Goal: Task Accomplishment & Management: Complete application form

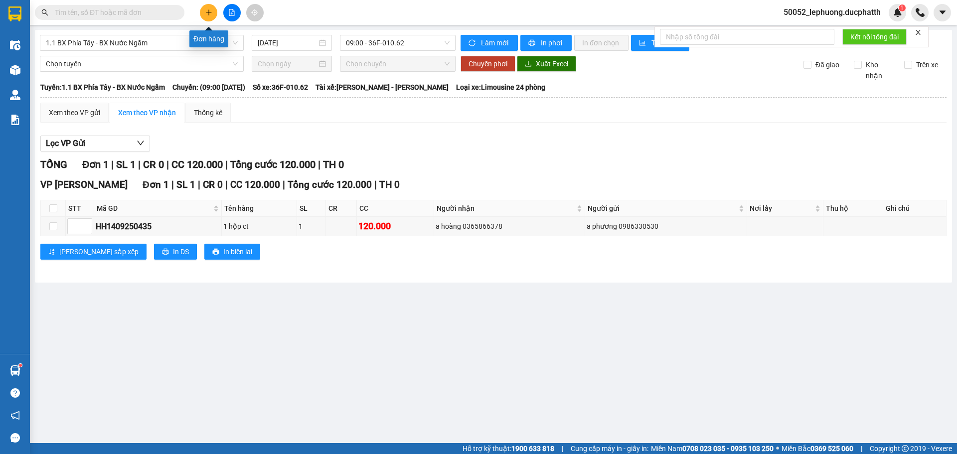
click at [213, 14] on button at bounding box center [208, 12] width 17 height 17
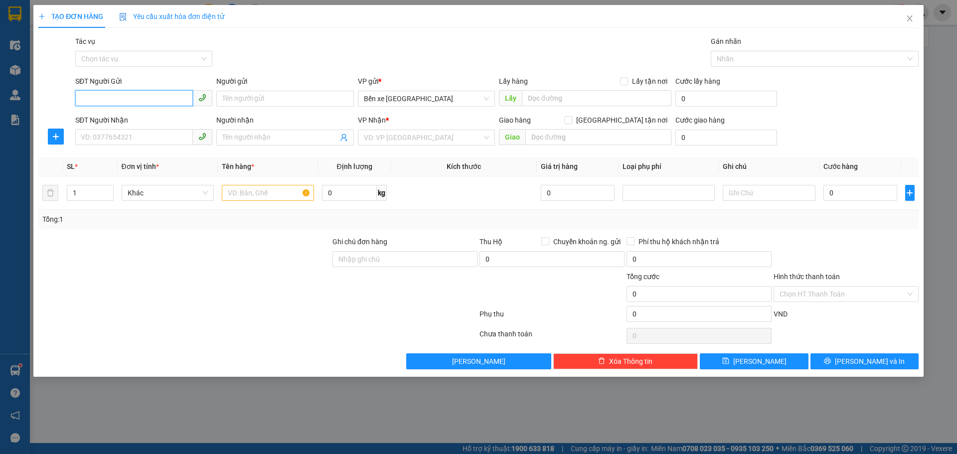
drag, startPoint x: 123, startPoint y: 97, endPoint x: 179, endPoint y: 90, distance: 56.7
click at [123, 96] on input "SĐT Người Gửi" at bounding box center [134, 98] width 118 height 16
type input "0973460258"
click at [283, 96] on input "Người gửi" at bounding box center [284, 99] width 137 height 16
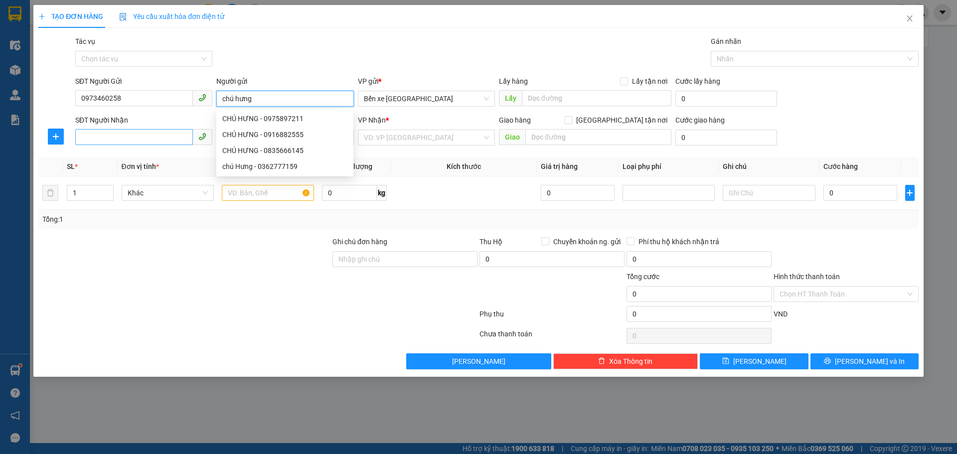
type input "chú hưng"
click at [123, 136] on input "SĐT Người Nhận" at bounding box center [134, 137] width 118 height 16
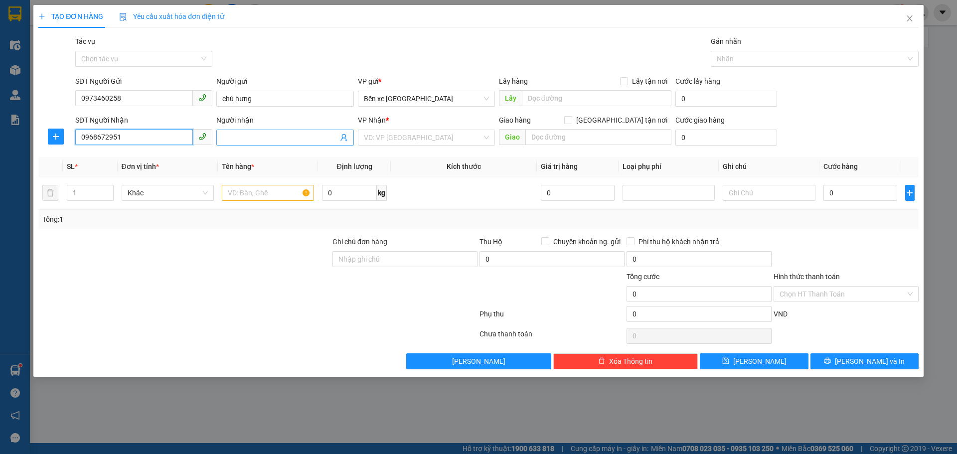
type input "0968672951"
click at [249, 135] on input "Người nhận" at bounding box center [279, 137] width 115 height 11
type input "chị hà-0359433636"
click at [420, 144] on input "search" at bounding box center [423, 137] width 118 height 15
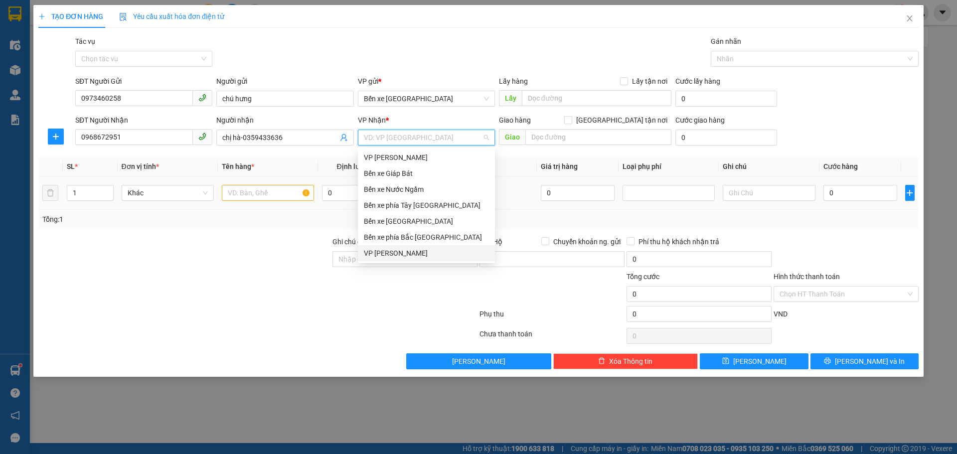
drag, startPoint x: 379, startPoint y: 255, endPoint x: 478, endPoint y: 192, distance: 116.9
click at [381, 254] on div "VP [PERSON_NAME]" at bounding box center [426, 253] width 125 height 11
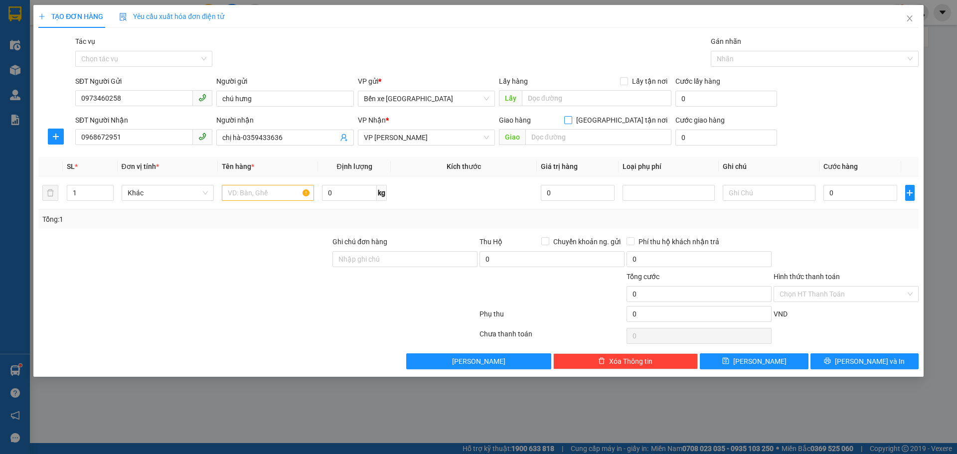
click at [571, 118] on input "Giao tận nơi" at bounding box center [567, 119] width 7 height 7
checkbox input "true"
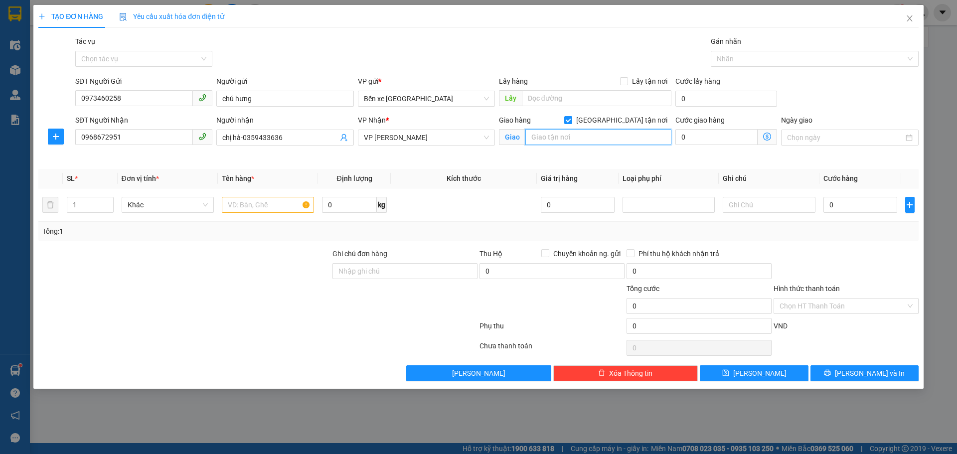
click at [606, 140] on input "text" at bounding box center [598, 137] width 146 height 16
type input "ngã tư nguyễn xiển"
click at [238, 204] on input "text" at bounding box center [268, 205] width 92 height 16
type input "1 thùng xốp"
click at [772, 136] on span at bounding box center [766, 137] width 19 height 16
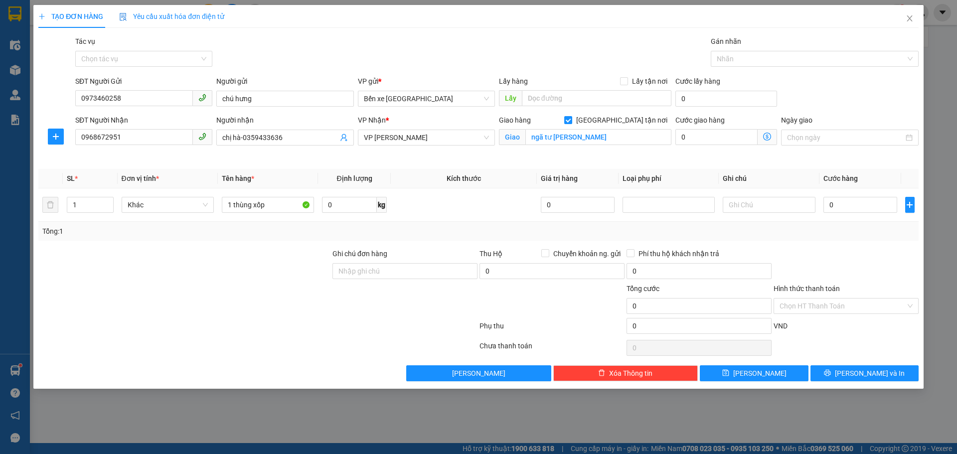
click at [769, 137] on icon "dollar-circle" at bounding box center [767, 137] width 8 height 8
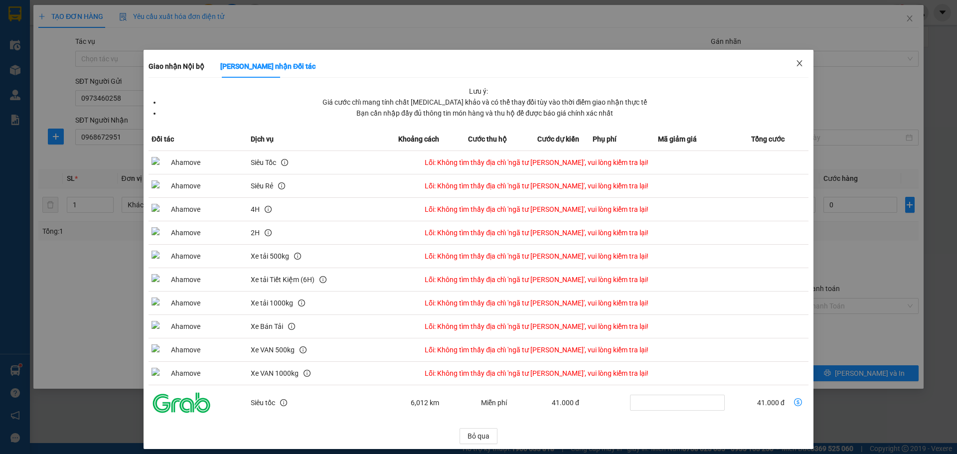
click at [796, 64] on icon "close" at bounding box center [798, 63] width 5 height 6
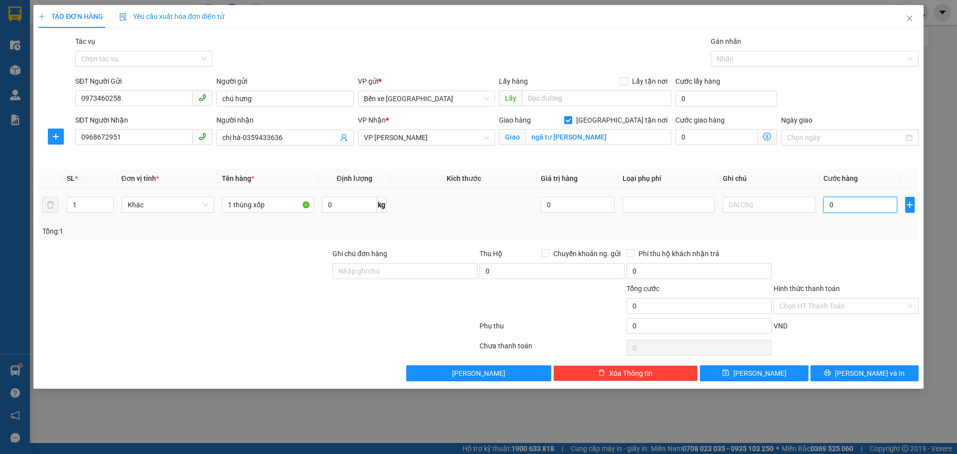
click at [868, 204] on input "0" at bounding box center [860, 205] width 74 height 16
type input "4"
type input "40"
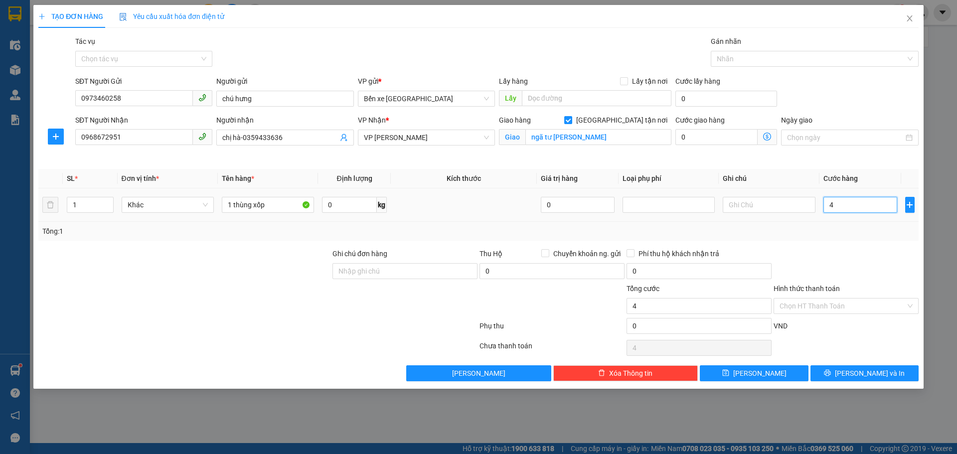
type input "40"
type input "40.000"
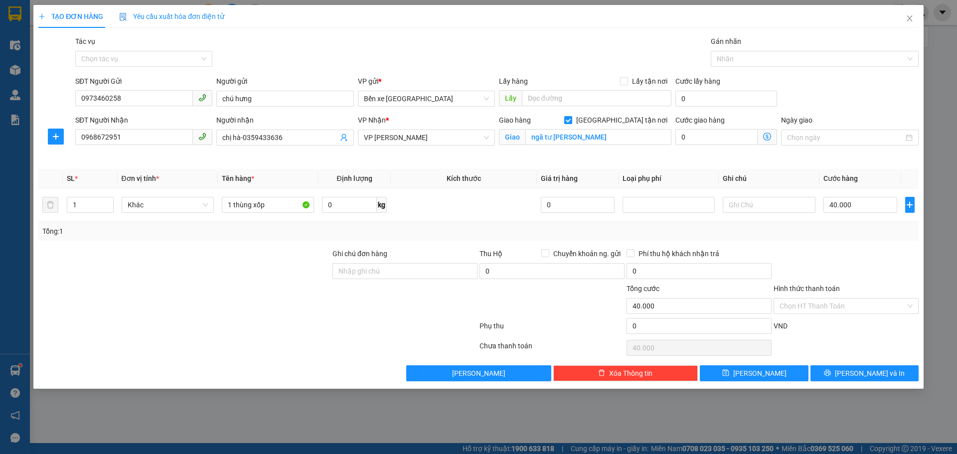
click at [862, 251] on div at bounding box center [845, 265] width 147 height 35
click at [613, 143] on input "số 20 tân triều" at bounding box center [598, 137] width 146 height 16
type input "số 20 tân triều thanh trì"
click at [772, 139] on span "Giao nhận Nội bộ Giao nhận Đối tác Lưu ý: Giá cước chỉ mang tính chất tham khảo…" at bounding box center [766, 137] width 19 height 16
click at [769, 139] on icon "dollar-circle" at bounding box center [767, 137] width 8 height 8
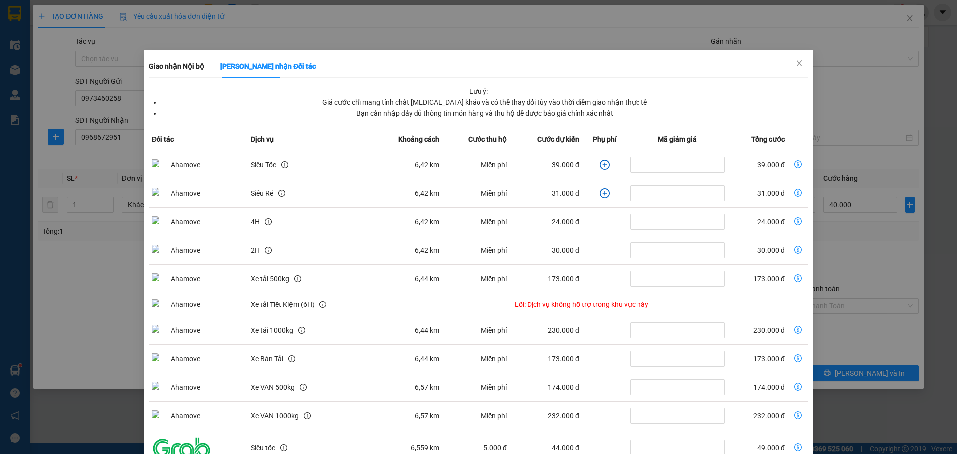
click at [599, 164] on icon "plus-circle" at bounding box center [604, 165] width 10 height 10
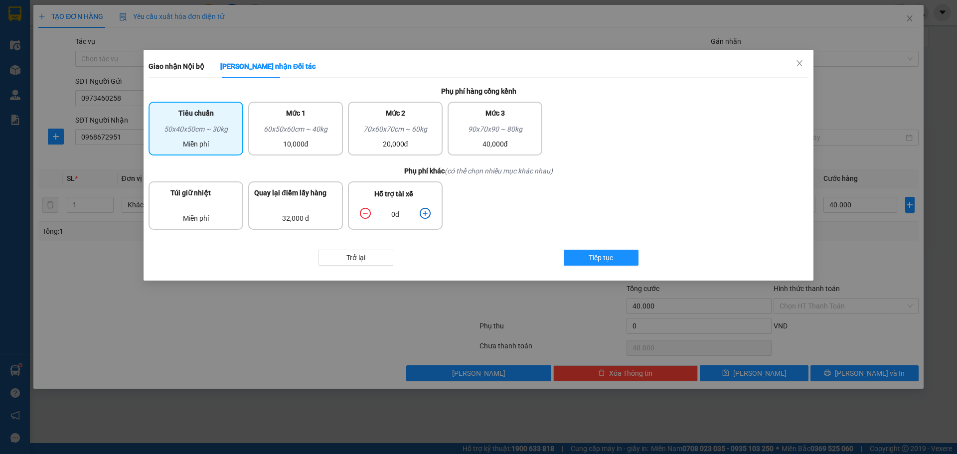
click at [426, 213] on icon "plus-circle" at bounding box center [425, 213] width 4 height 4
click at [427, 215] on icon "plus-circle" at bounding box center [425, 213] width 11 height 11
click at [597, 260] on span "Tiếp tục" at bounding box center [600, 257] width 24 height 11
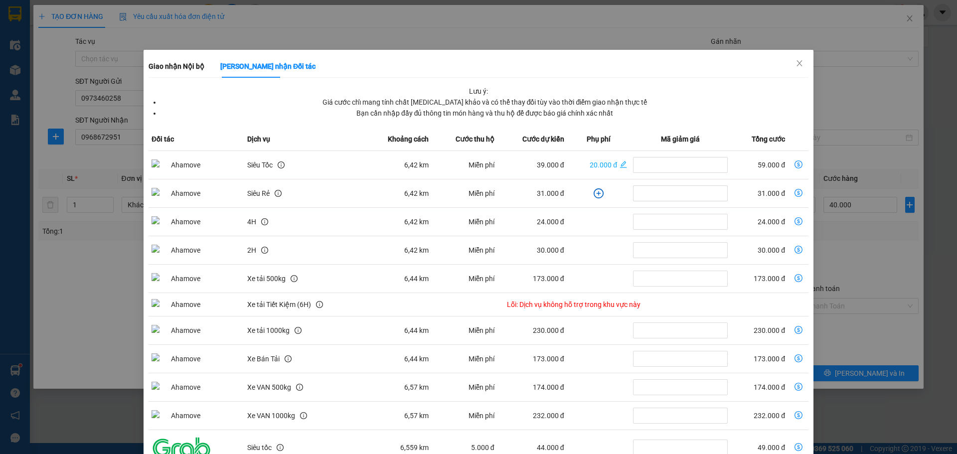
click at [794, 163] on icon "dollar-circle" at bounding box center [798, 164] width 8 height 8
type input "99.000"
type input "59.000"
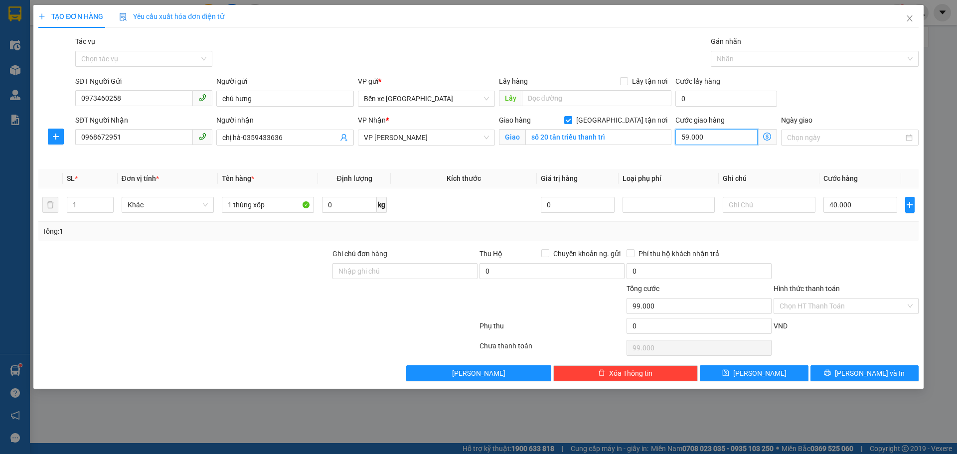
click at [738, 140] on input "59.000" at bounding box center [716, 137] width 82 height 16
type input "40.006"
type input "6"
type input "40.060"
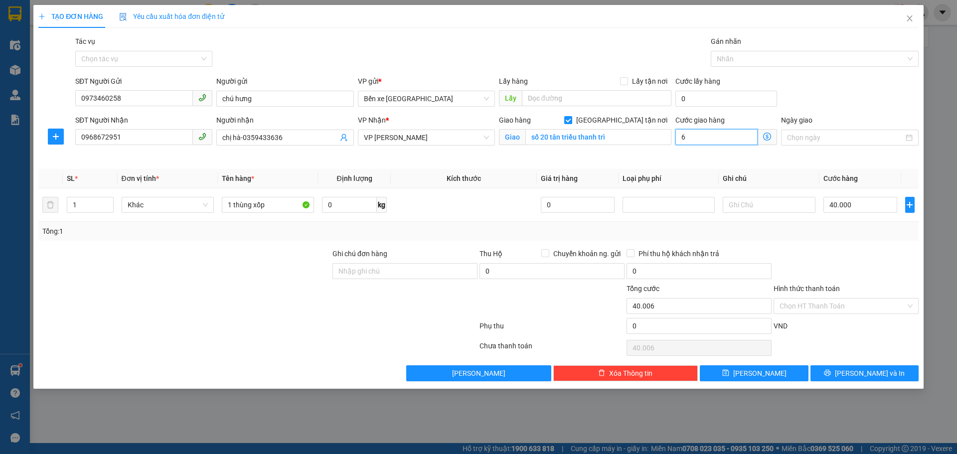
type input "40.060"
type input "60"
click at [660, 165] on div "Transit Pickup Surcharge Ids Transit Deliver Surcharge Ids Transit Deliver Surc…" at bounding box center [478, 208] width 880 height 345
type input "100.000"
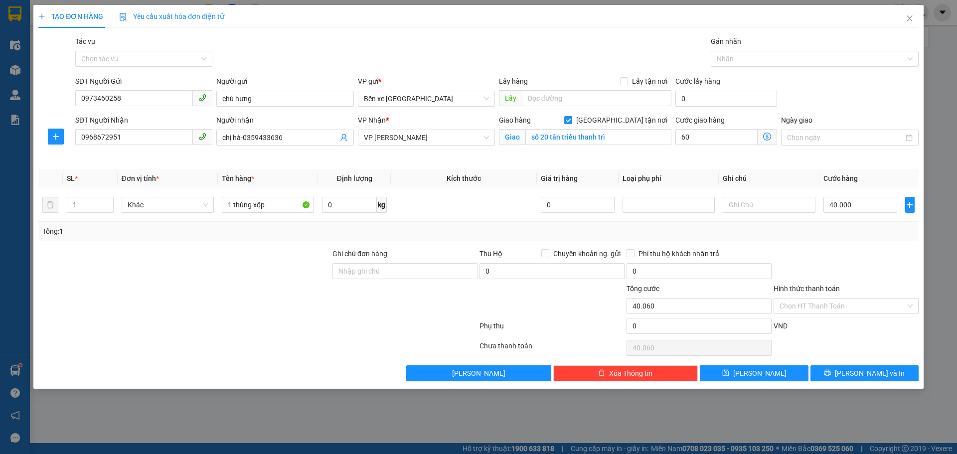
type input "60.000"
click at [825, 309] on input "Hình thức thanh toán" at bounding box center [842, 305] width 126 height 15
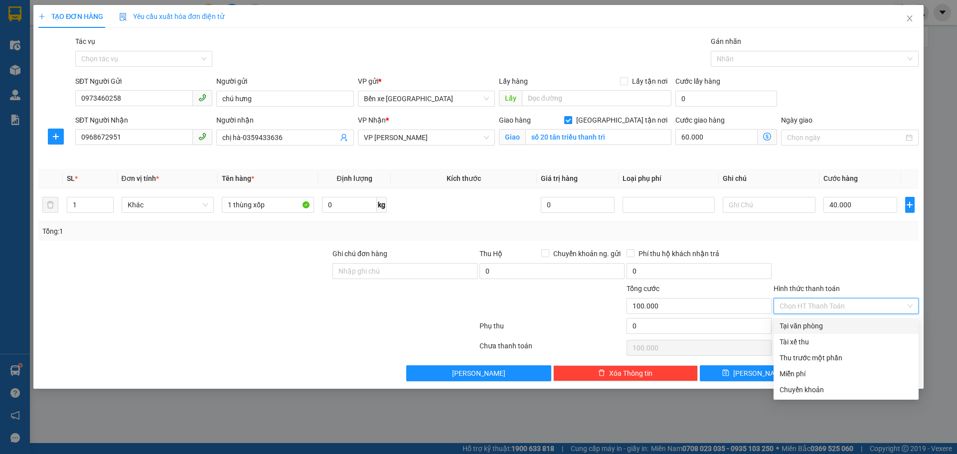
click at [815, 321] on div "Tại văn phòng" at bounding box center [845, 325] width 133 height 11
type input "0"
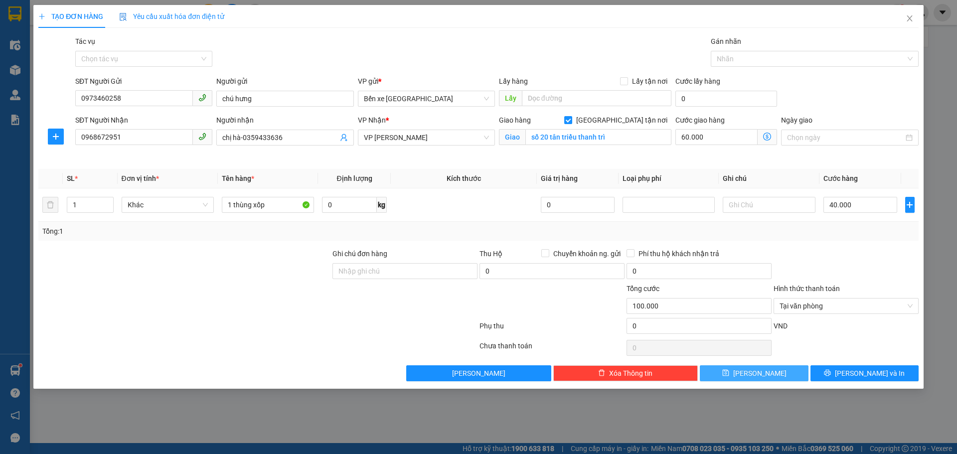
click at [769, 375] on button "Lưu" at bounding box center [754, 373] width 108 height 16
checkbox input "false"
type input "0"
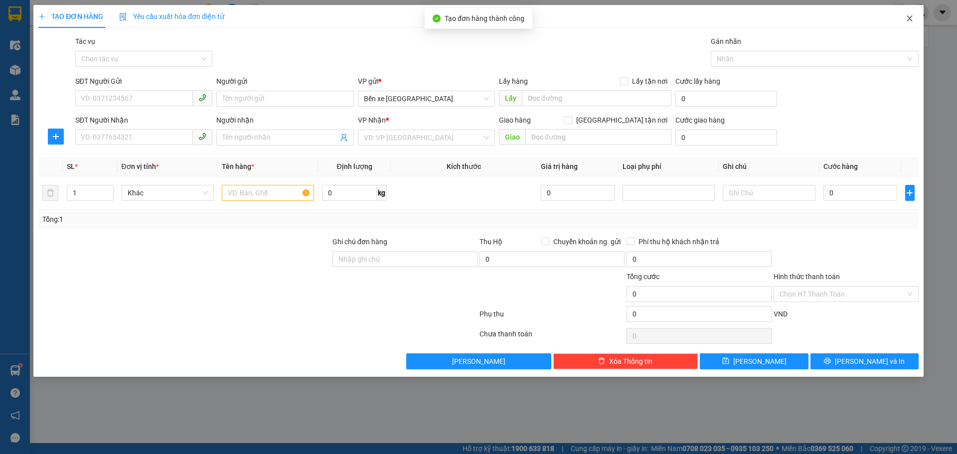
click at [905, 17] on icon "close" at bounding box center [909, 18] width 8 height 8
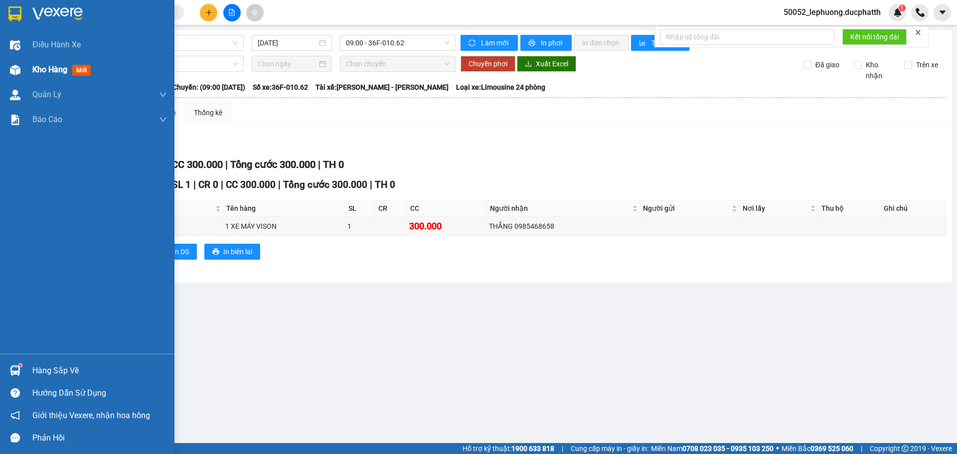
click at [6, 76] on div at bounding box center [14, 69] width 17 height 17
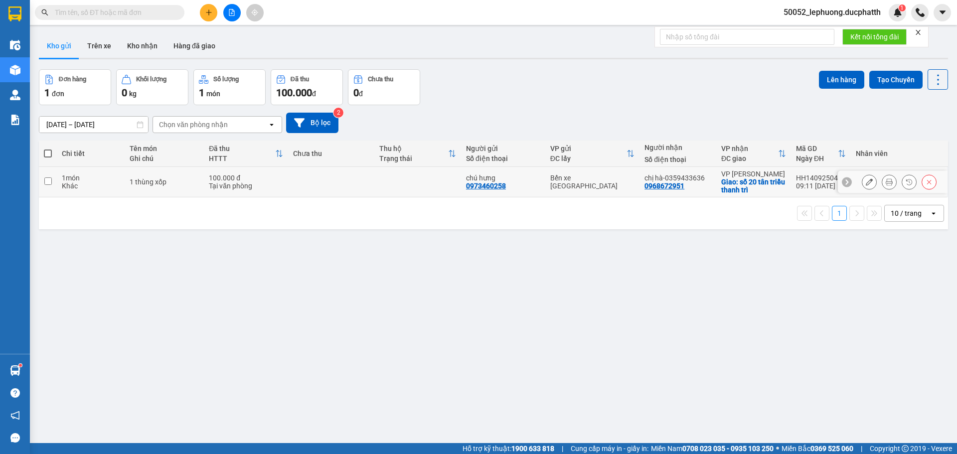
click at [228, 182] on div "Tại văn phòng" at bounding box center [246, 186] width 74 height 8
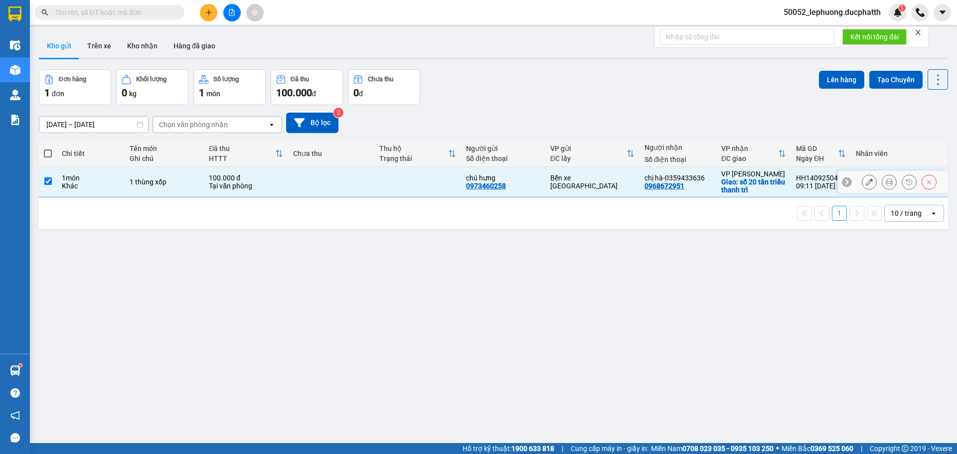
checkbox input "true"
click at [838, 75] on button "Lên hàng" at bounding box center [841, 80] width 45 height 18
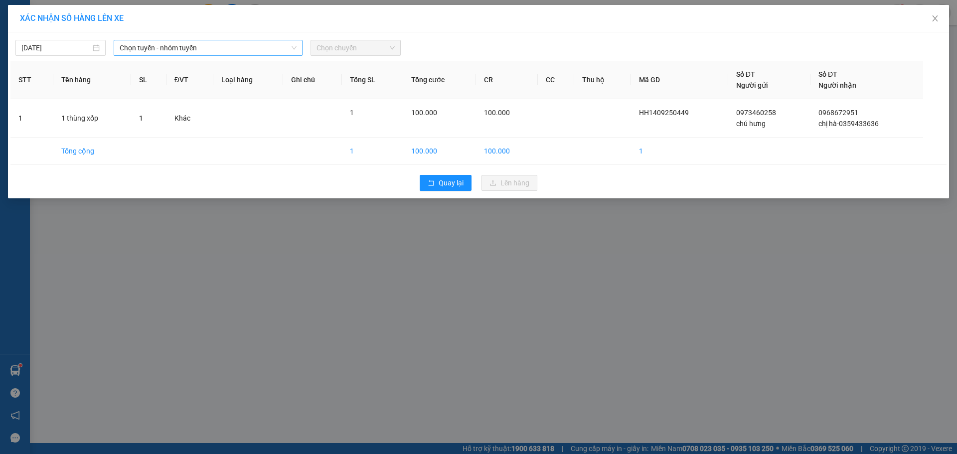
click at [213, 46] on span "Chọn tuyến - nhóm tuyến" at bounding box center [208, 47] width 177 height 15
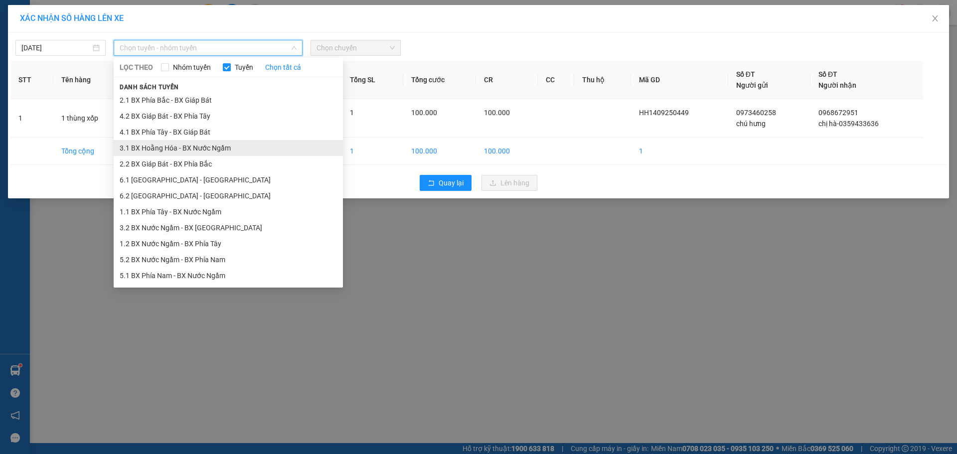
click at [186, 149] on li "3.1 BX Hoằng Hóa - BX Nước Ngầm" at bounding box center [228, 148] width 229 height 16
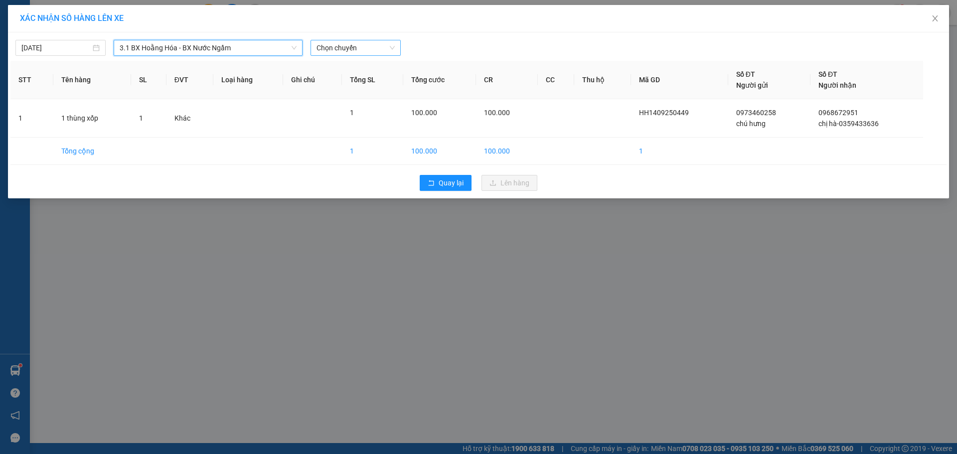
click at [370, 48] on span "Chọn chuyến" at bounding box center [355, 47] width 78 height 15
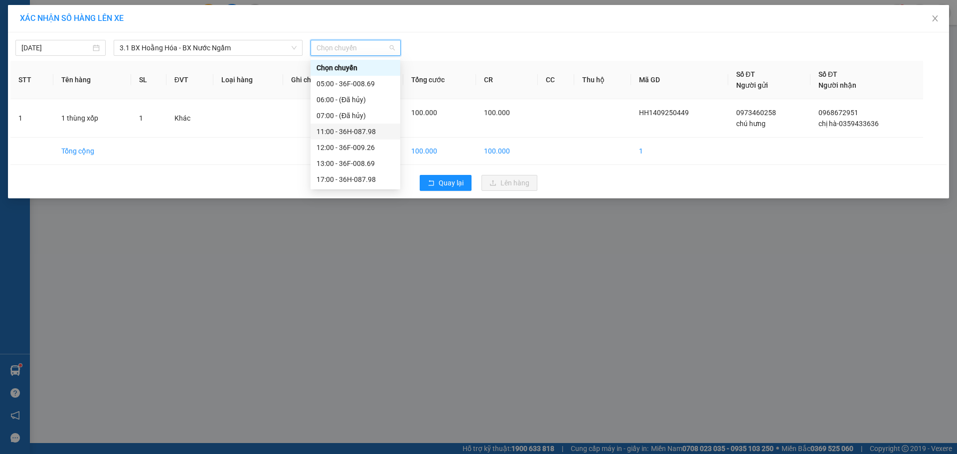
click at [355, 133] on div "11:00 - 36H-087.98" at bounding box center [355, 131] width 78 height 11
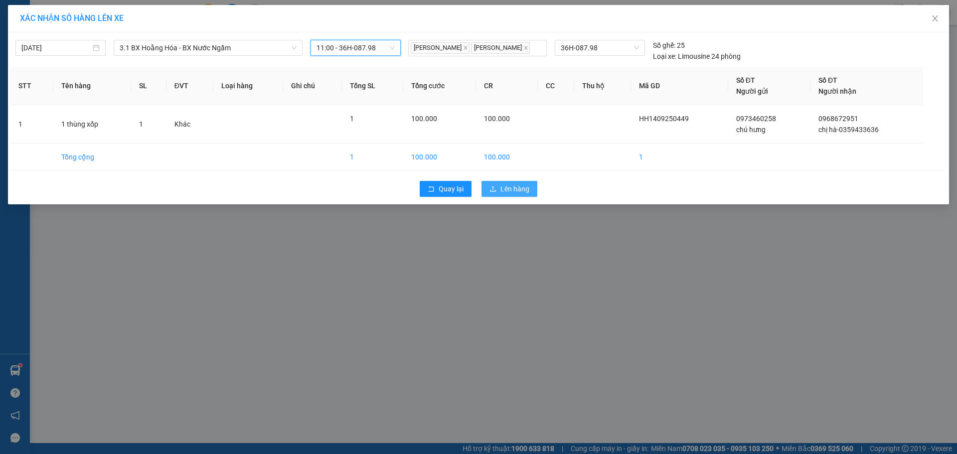
click at [519, 191] on span "Lên hàng" at bounding box center [514, 188] width 29 height 11
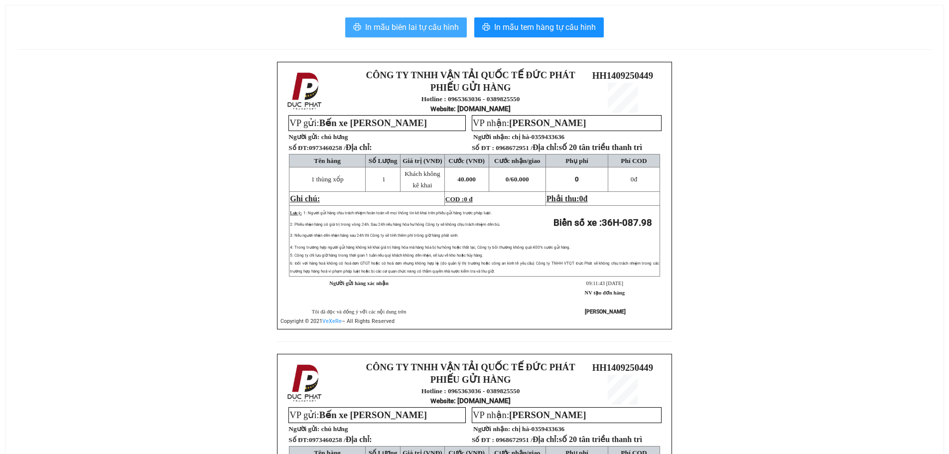
click at [404, 23] on span "In mẫu biên lai tự cấu hình" at bounding box center [412, 27] width 94 height 12
click at [403, 20] on button "In mẫu biên lai tự cấu hình" at bounding box center [406, 27] width 122 height 20
click at [413, 25] on span "In mẫu biên lai tự cấu hình" at bounding box center [412, 27] width 94 height 12
click at [425, 24] on span "In mẫu biên lai tự cấu hình" at bounding box center [412, 27] width 94 height 12
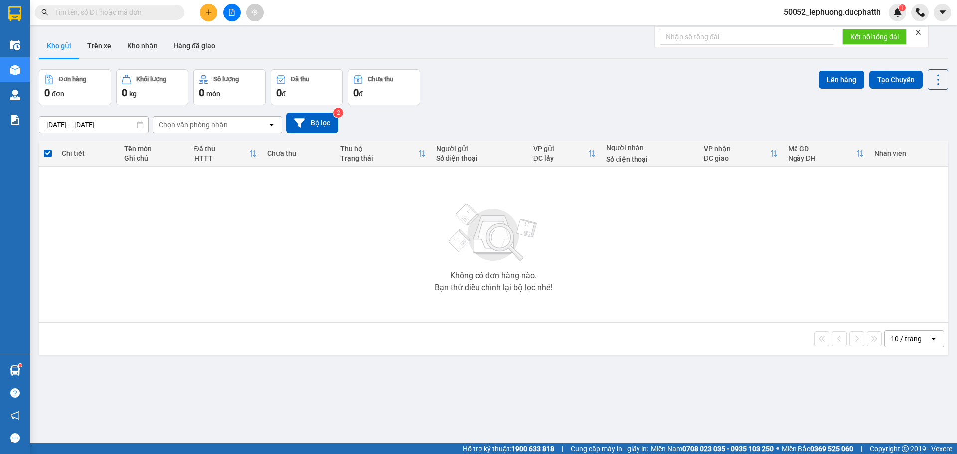
click at [139, 10] on input "text" at bounding box center [114, 12] width 118 height 11
click at [105, 42] on button "Trên xe" at bounding box center [99, 46] width 40 height 24
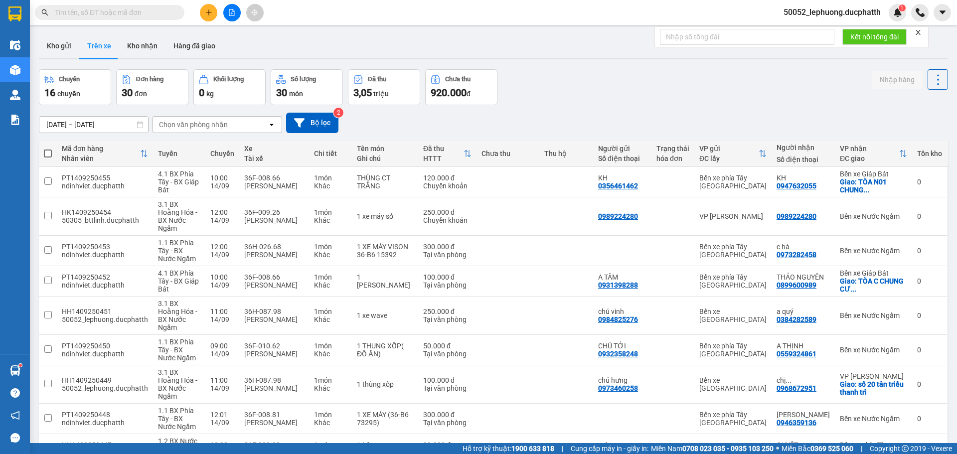
click at [94, 8] on input "text" at bounding box center [114, 12] width 118 height 11
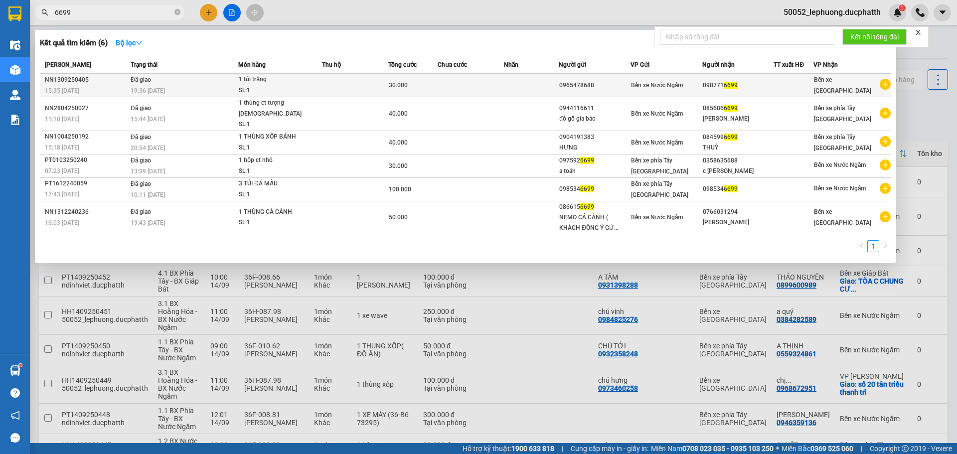
type input "6699"
click at [485, 85] on td at bounding box center [470, 85] width 66 height 23
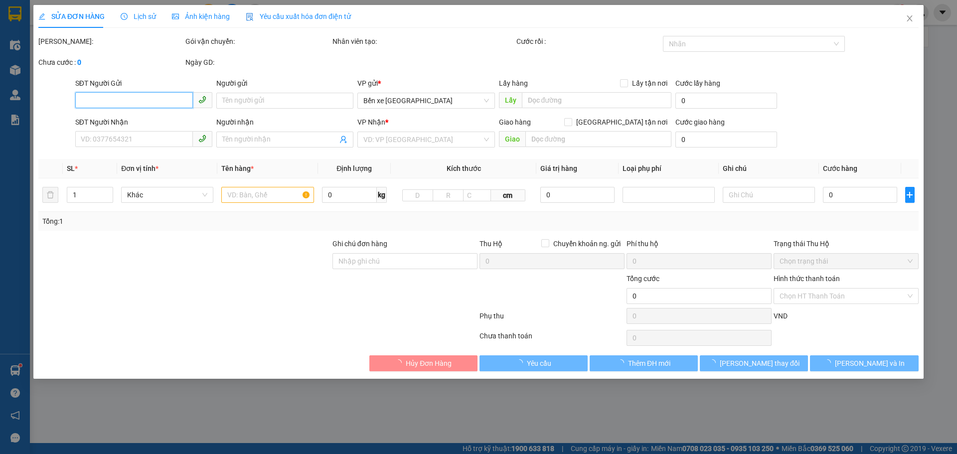
type input "0965478688"
type input "0987716699"
type input "30.000"
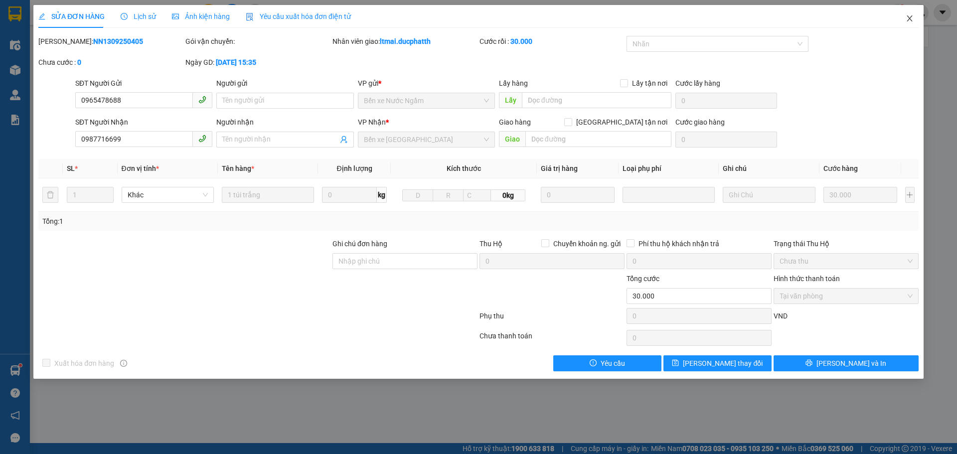
click at [912, 14] on span "Close" at bounding box center [909, 19] width 28 height 28
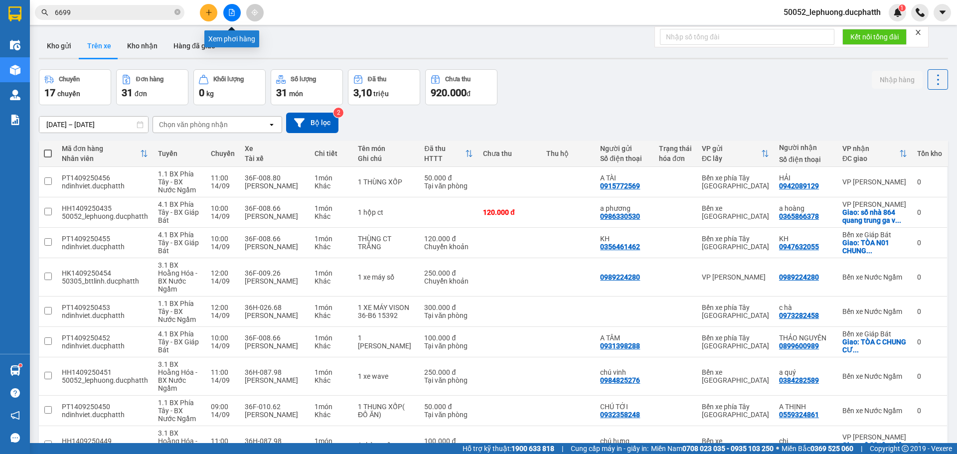
click at [232, 12] on icon "file-add" at bounding box center [231, 12] width 7 height 7
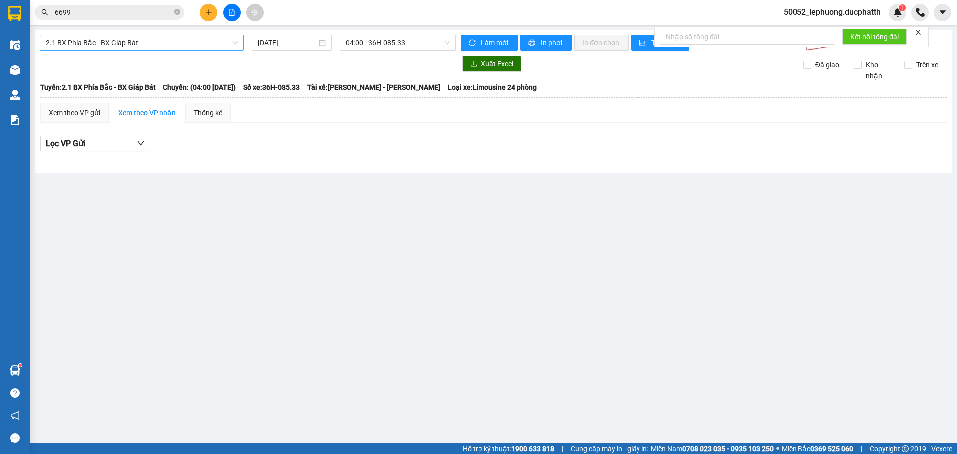
click at [173, 44] on span "2.1 BX Phía Bắc - BX Giáp Bát" at bounding box center [142, 42] width 192 height 15
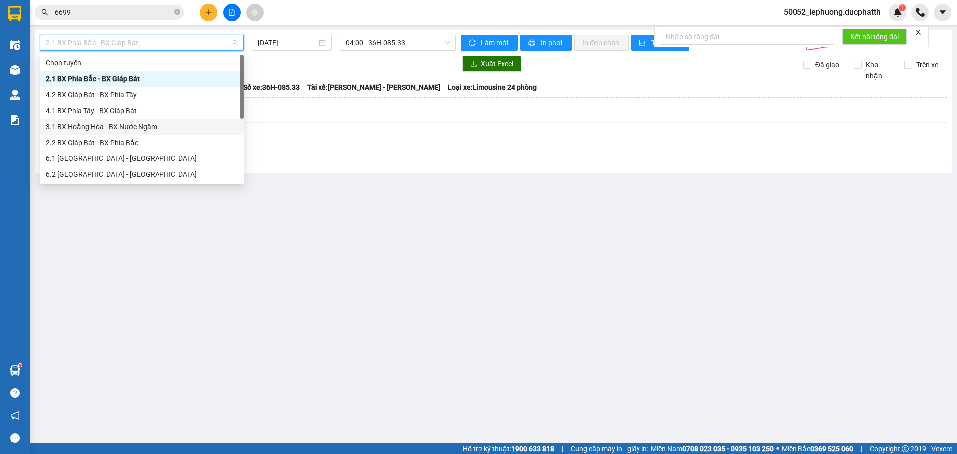
click at [106, 125] on div "3.1 BX Hoằng Hóa - BX Nước Ngầm" at bounding box center [142, 126] width 192 height 11
type input "14/09/2025"
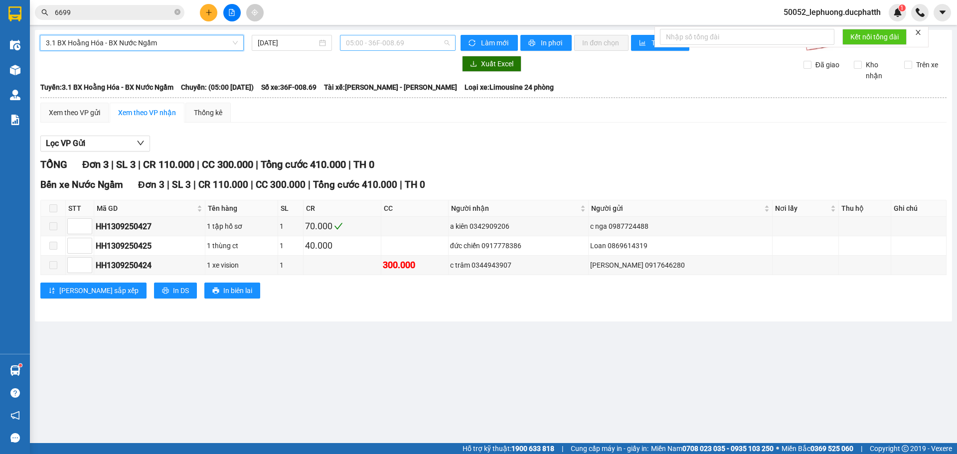
click at [417, 45] on span "05:00 - 36F-008.69" at bounding box center [398, 42] width 104 height 15
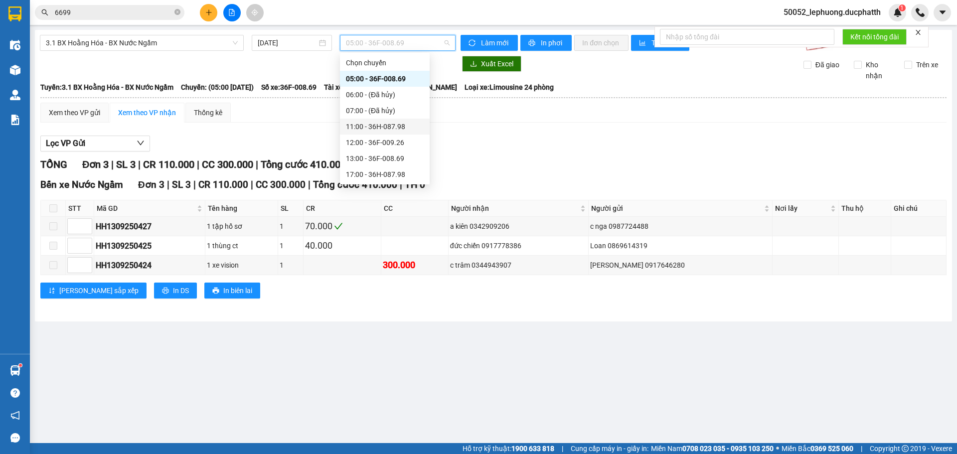
click at [376, 128] on div "11:00 - 36H-087.98" at bounding box center [385, 126] width 78 height 11
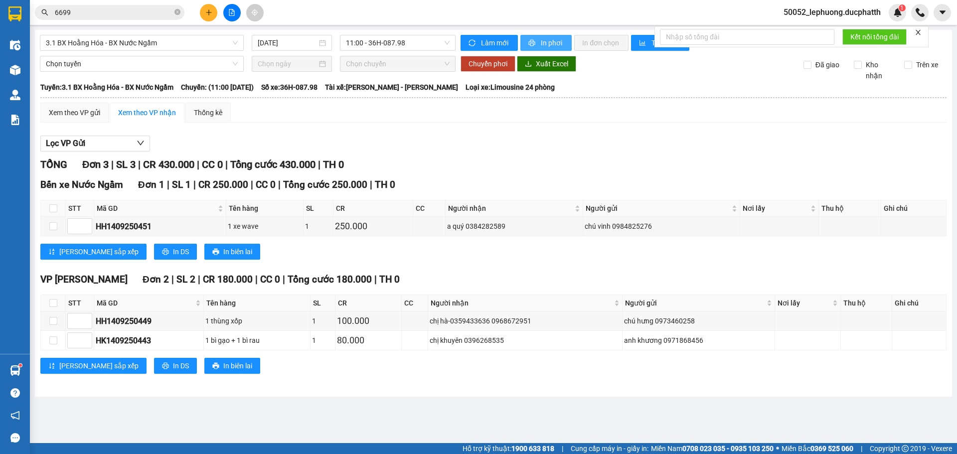
click at [560, 38] on span "In phơi" at bounding box center [552, 42] width 23 height 11
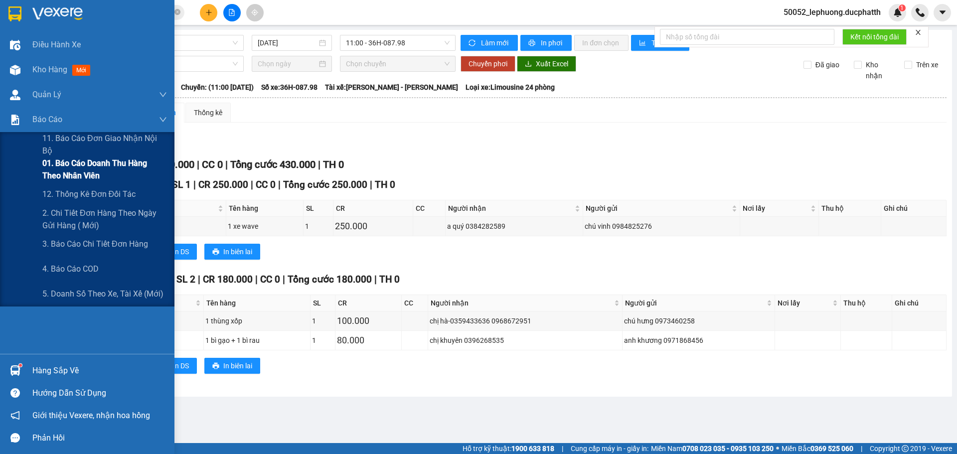
click at [63, 172] on span "01. Báo cáo doanh thu hàng theo nhân viên" at bounding box center [104, 169] width 125 height 25
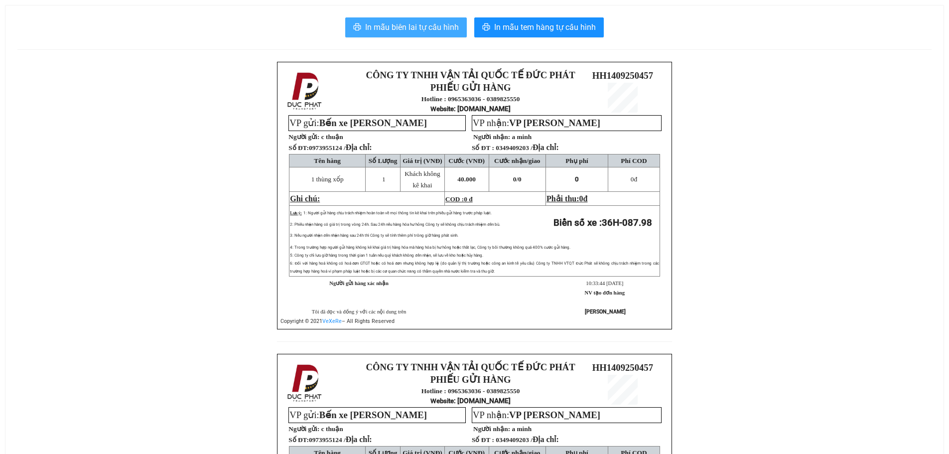
click at [392, 24] on span "In mẫu biên lai tự cấu hình" at bounding box center [412, 27] width 94 height 12
